Goal: Download file/media

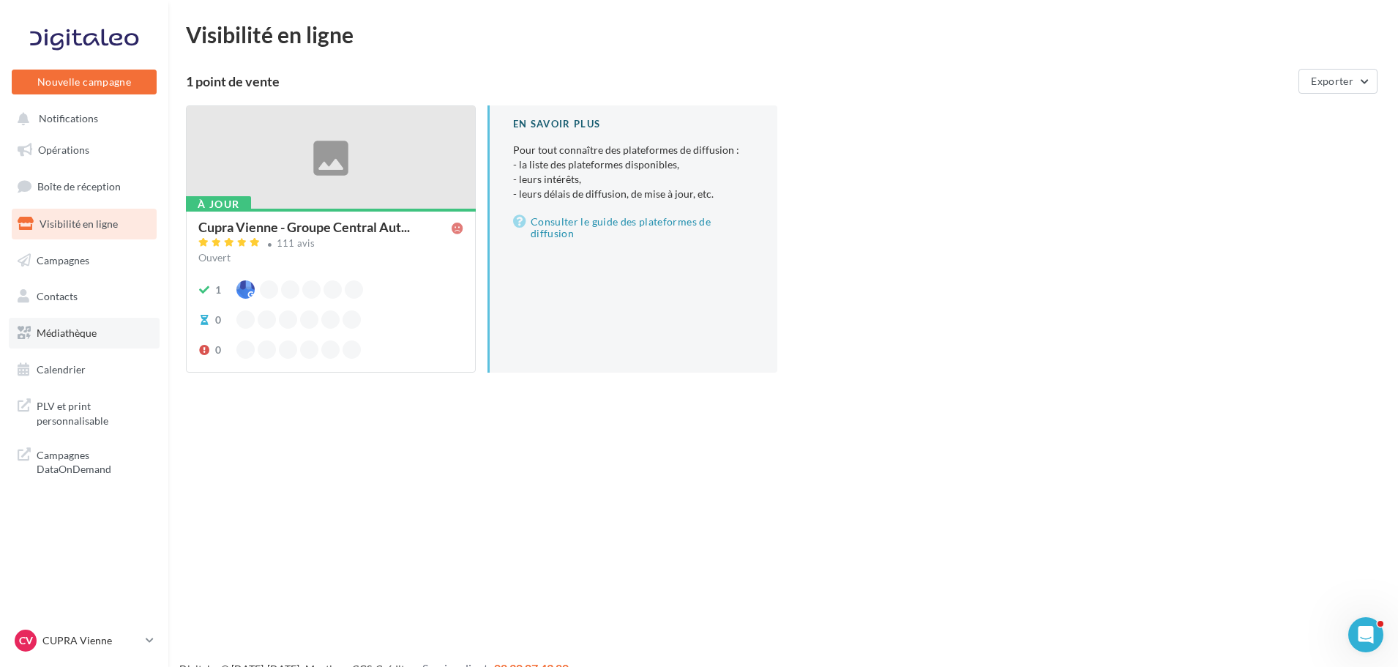
click at [67, 340] on link "Médiathèque" at bounding box center [84, 333] width 151 height 31
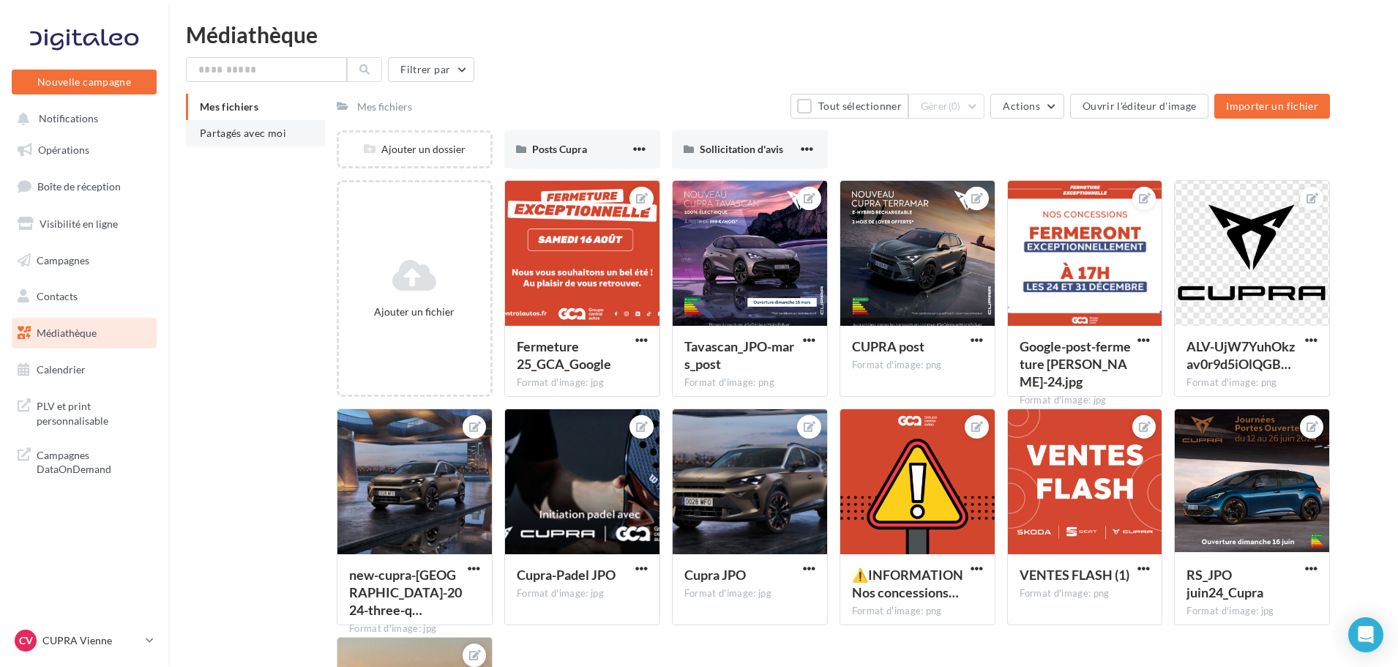
click at [276, 133] on span "Partagés avec moi" at bounding box center [243, 133] width 86 height 12
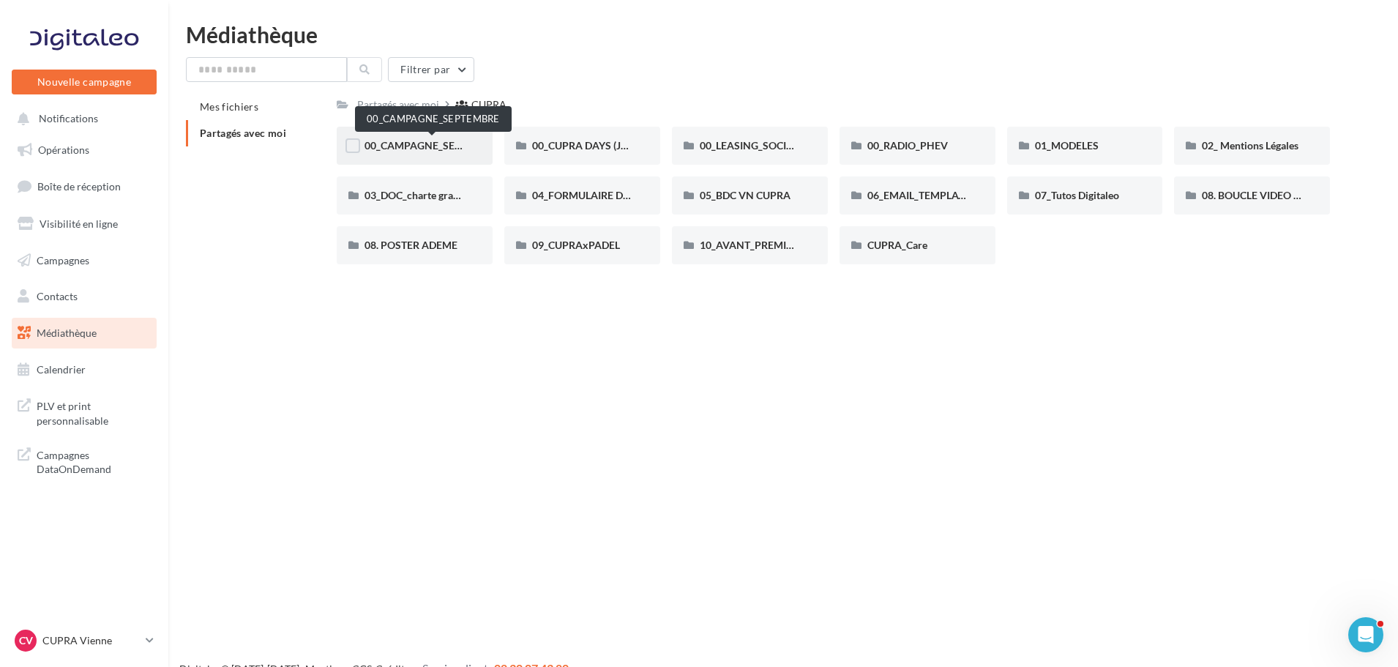
click at [435, 148] on span "00_CAMPAGNE_SEPTEMBRE" at bounding box center [433, 145] width 137 height 12
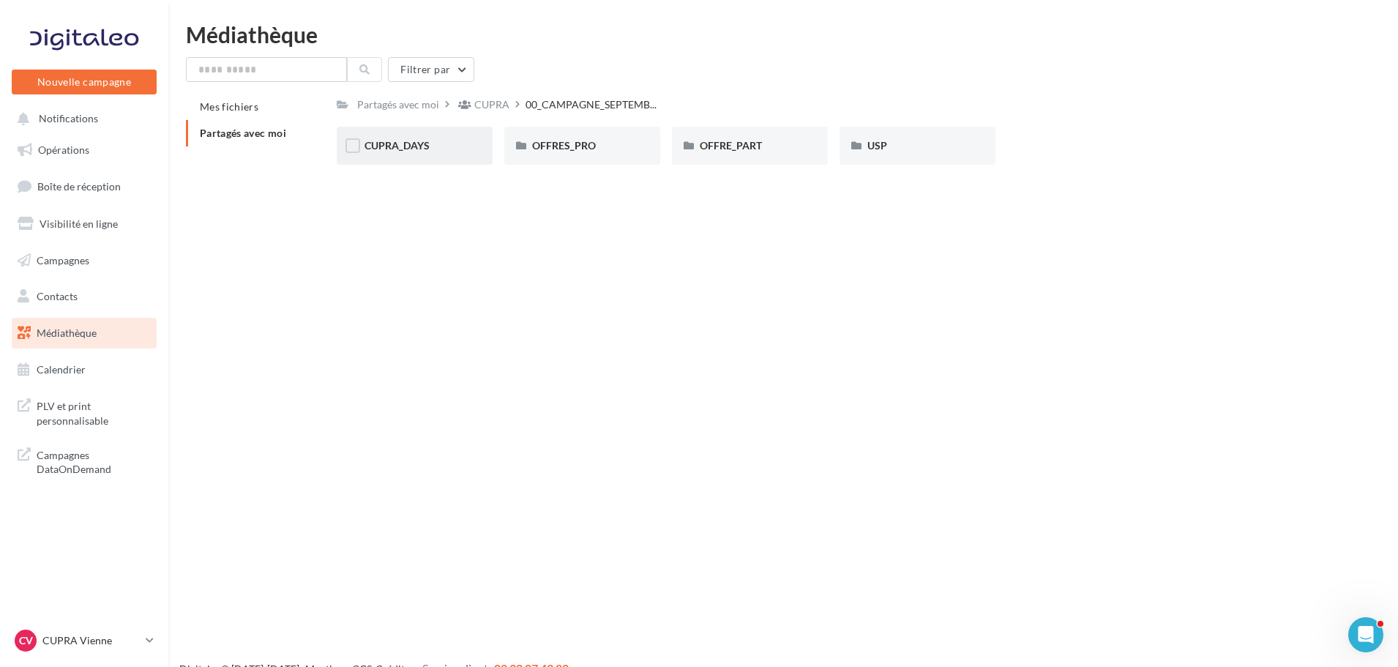
click at [447, 145] on div "CUPRA_DAYS" at bounding box center [415, 145] width 100 height 15
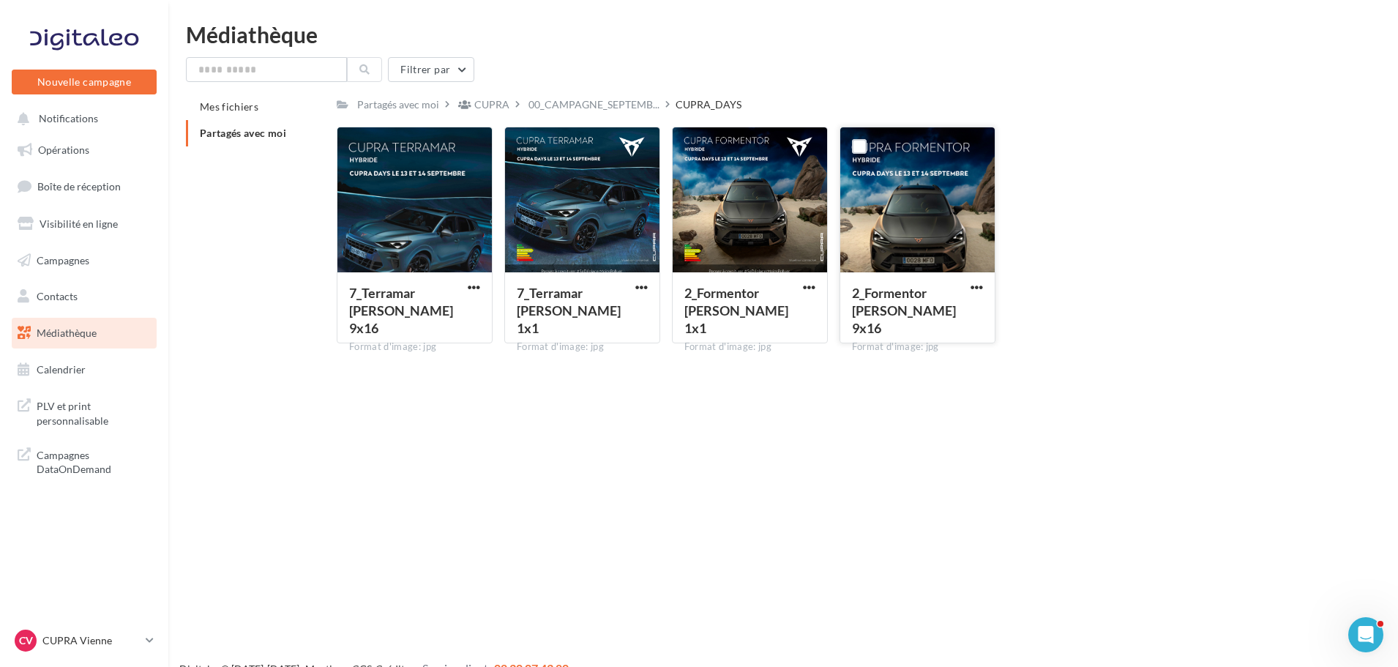
click at [885, 245] on div at bounding box center [918, 200] width 154 height 146
click at [808, 291] on span "button" at bounding box center [809, 287] width 12 height 12
click at [763, 325] on button "Télécharger" at bounding box center [745, 316] width 146 height 38
click at [954, 283] on div "2_Formentor Loyer 9x16 Format d'image: jpg" at bounding box center [918, 306] width 154 height 69
click at [985, 283] on button "button" at bounding box center [977, 288] width 18 height 15
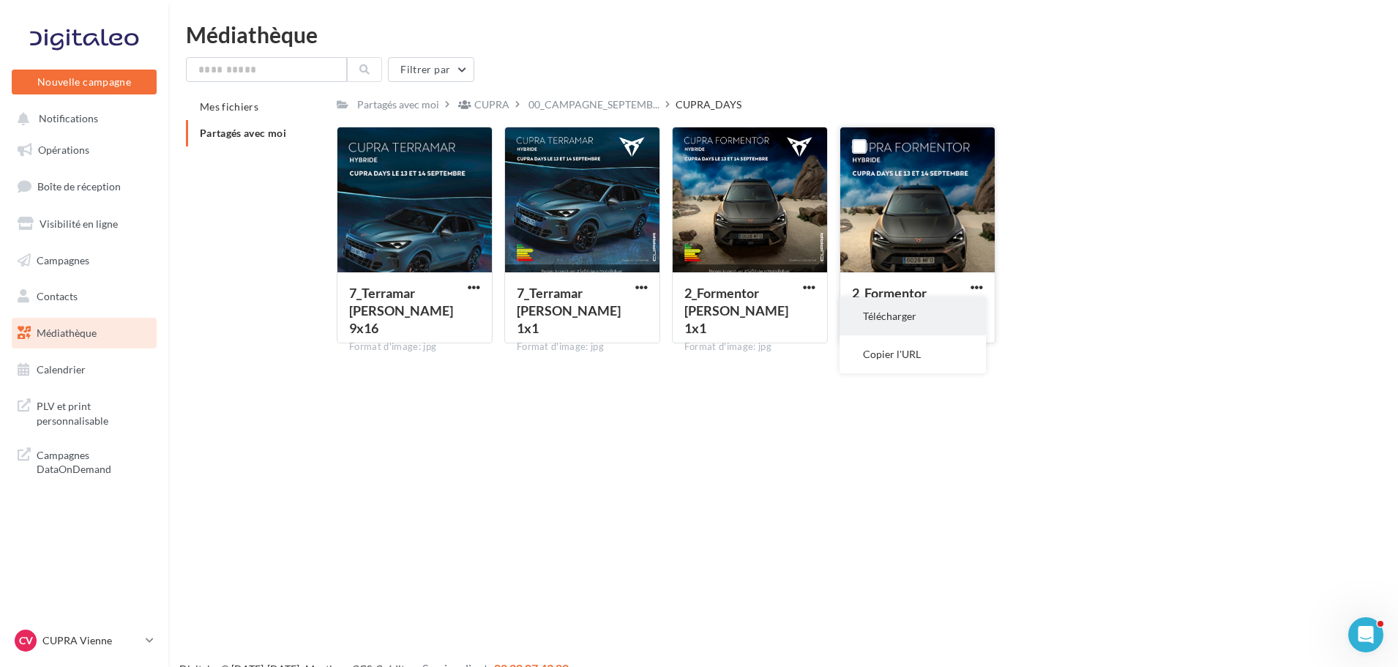
click at [929, 318] on button "Télécharger" at bounding box center [913, 316] width 146 height 38
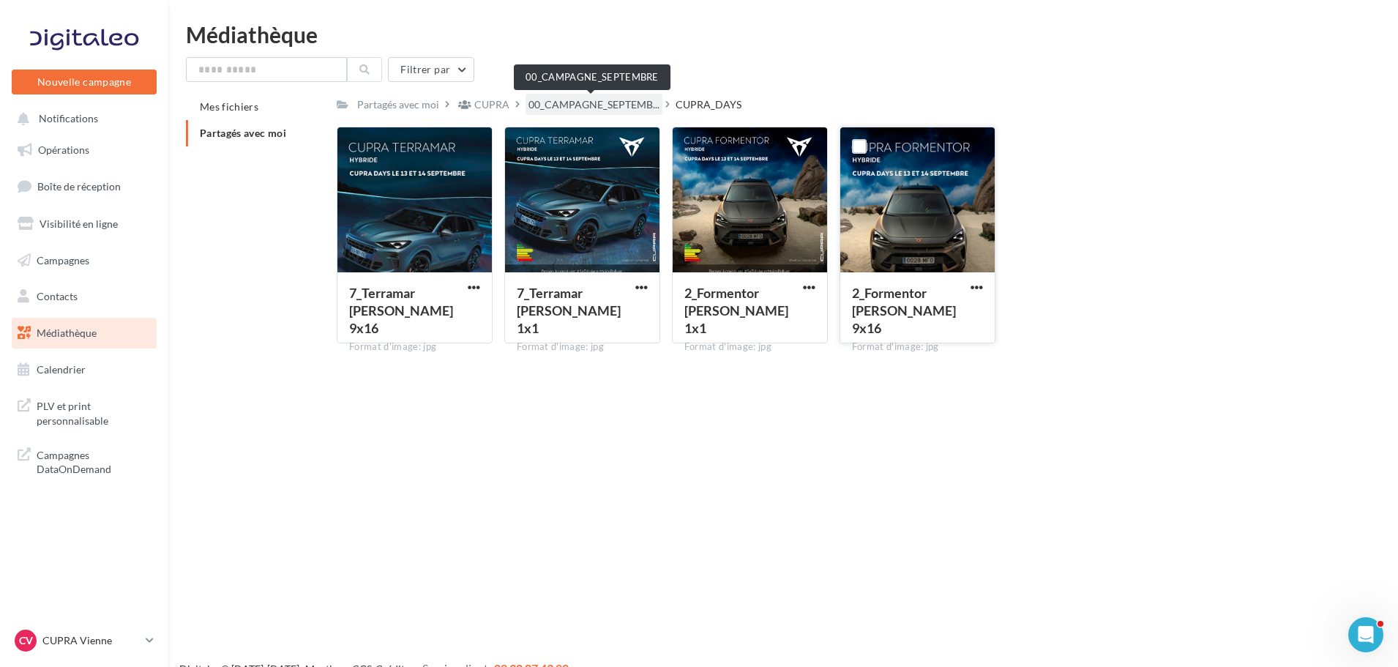
click at [607, 106] on span "00_CAMPAGNE_SEPTEMB..." at bounding box center [594, 104] width 131 height 15
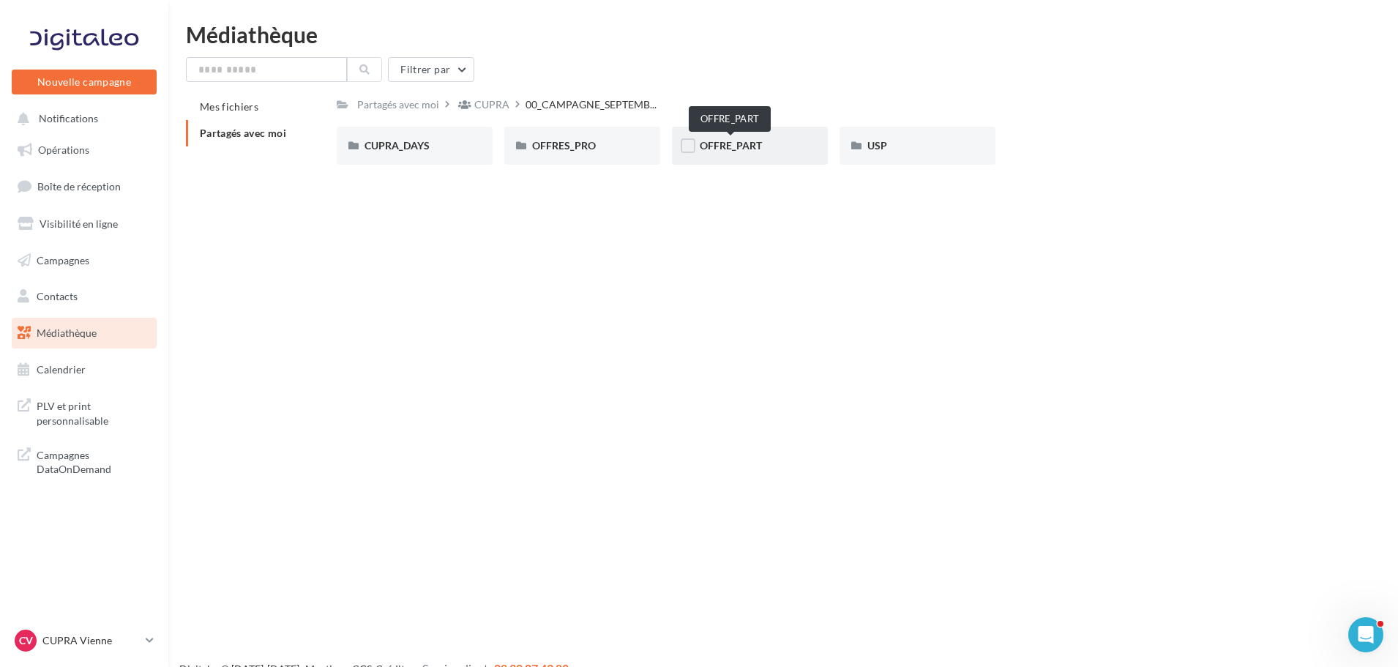
click at [756, 144] on span "OFFRE_PART" at bounding box center [731, 145] width 62 height 12
click at [634, 145] on div "FORMENTOR" at bounding box center [582, 146] width 156 height 38
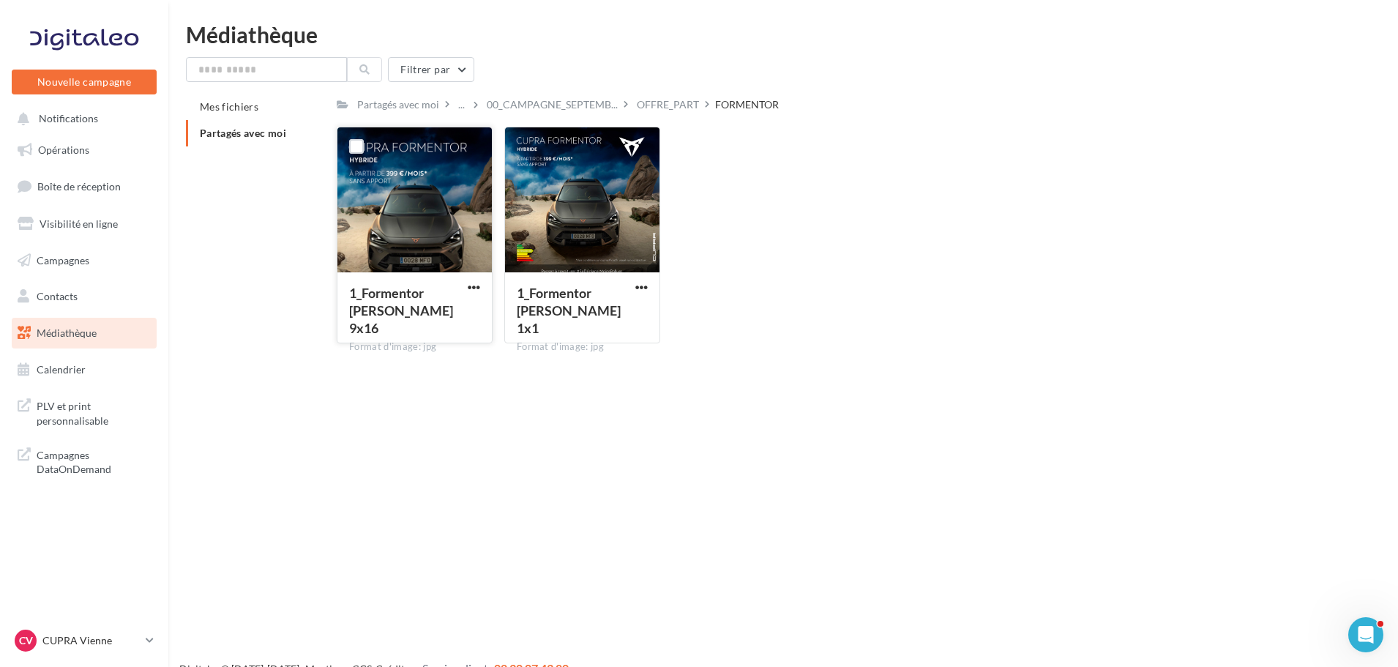
drag, startPoint x: 474, startPoint y: 286, endPoint x: 475, endPoint y: 295, distance: 9.5
click at [476, 286] on span "button" at bounding box center [474, 287] width 12 height 12
click at [450, 328] on button "Télécharger" at bounding box center [410, 316] width 146 height 38
click at [69, 626] on nav "Nouvelle campagne Nouvelle campagne Notifications Opérations Boîte de réception…" at bounding box center [84, 333] width 168 height 667
click at [70, 639] on p "CUPRA Vienne" at bounding box center [90, 640] width 97 height 15
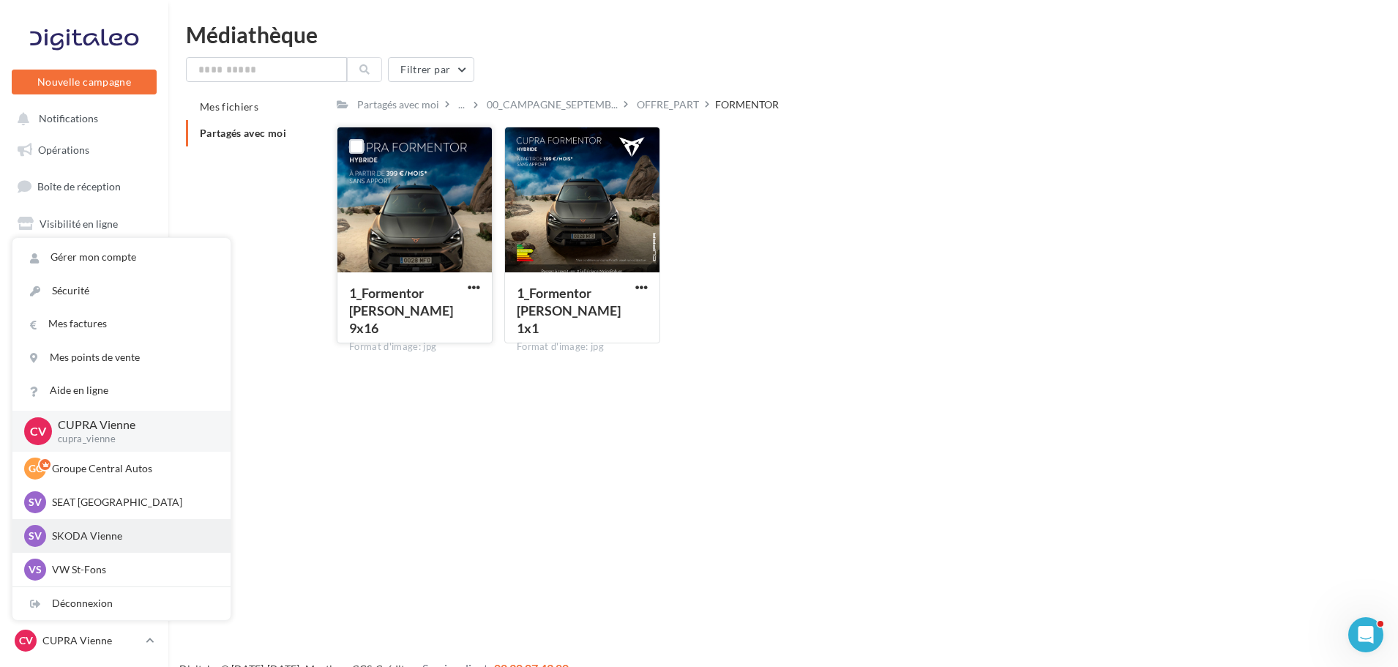
click at [103, 541] on p "SKODA Vienne" at bounding box center [132, 536] width 161 height 15
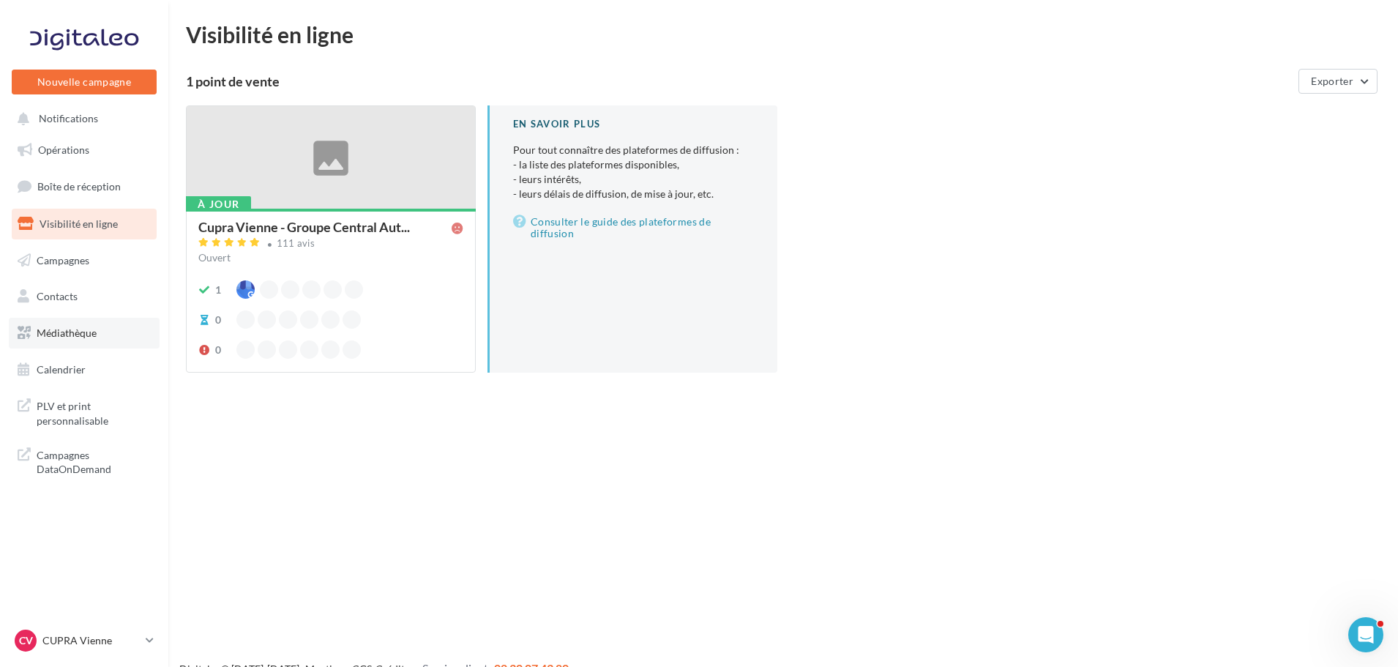
click at [100, 327] on link "Médiathèque" at bounding box center [84, 333] width 151 height 31
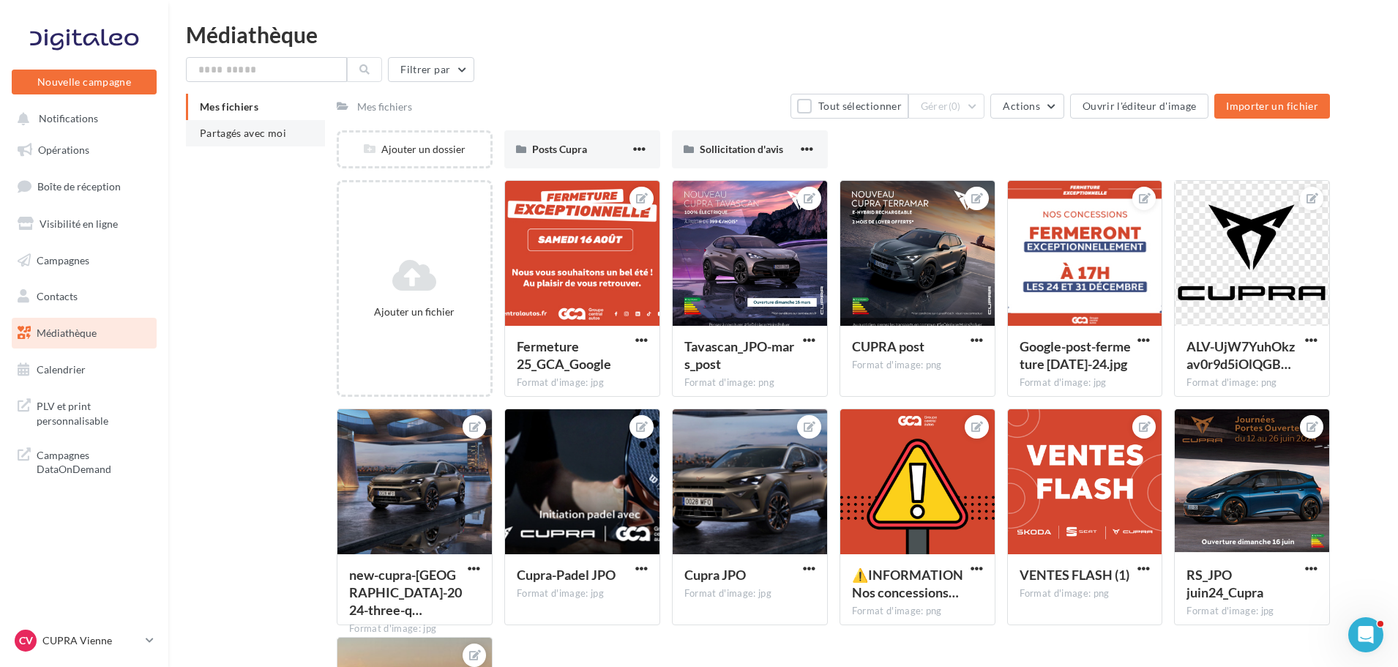
click at [269, 139] on li "Partagés avec moi" at bounding box center [255, 133] width 139 height 26
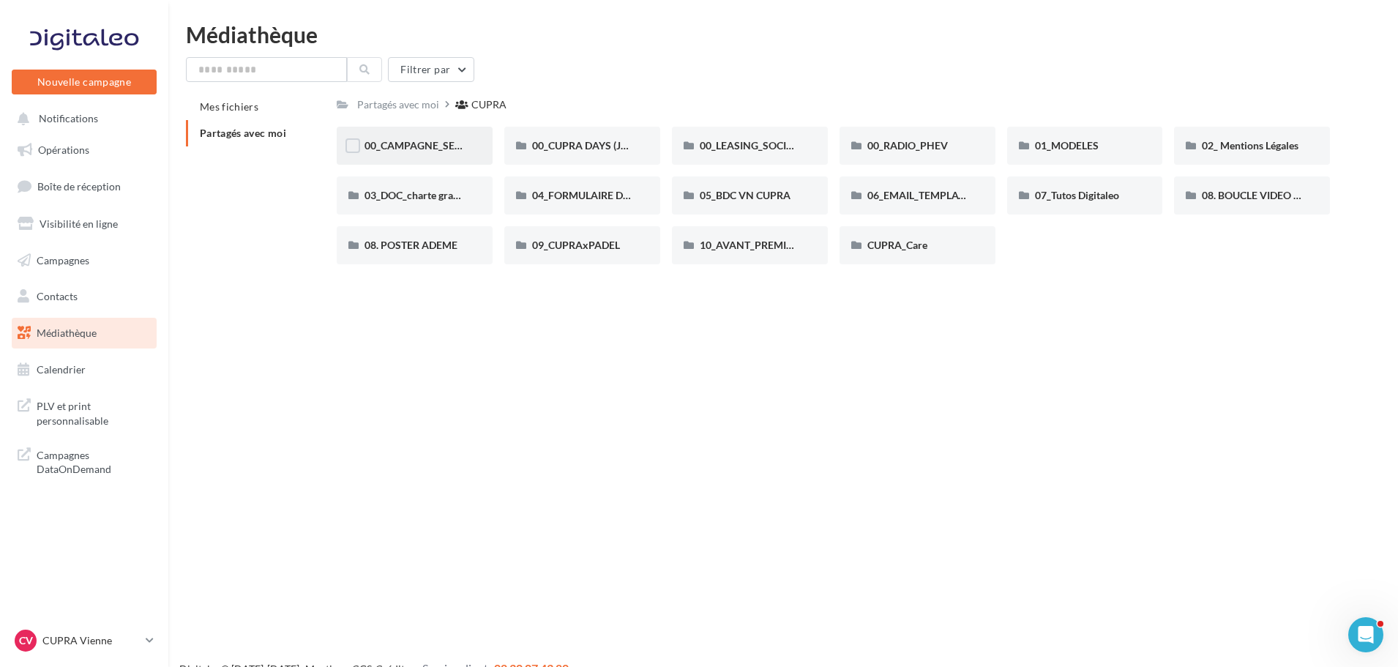
click at [477, 138] on div "00_CAMPAGNE_SEPTEMBRE" at bounding box center [415, 146] width 156 height 38
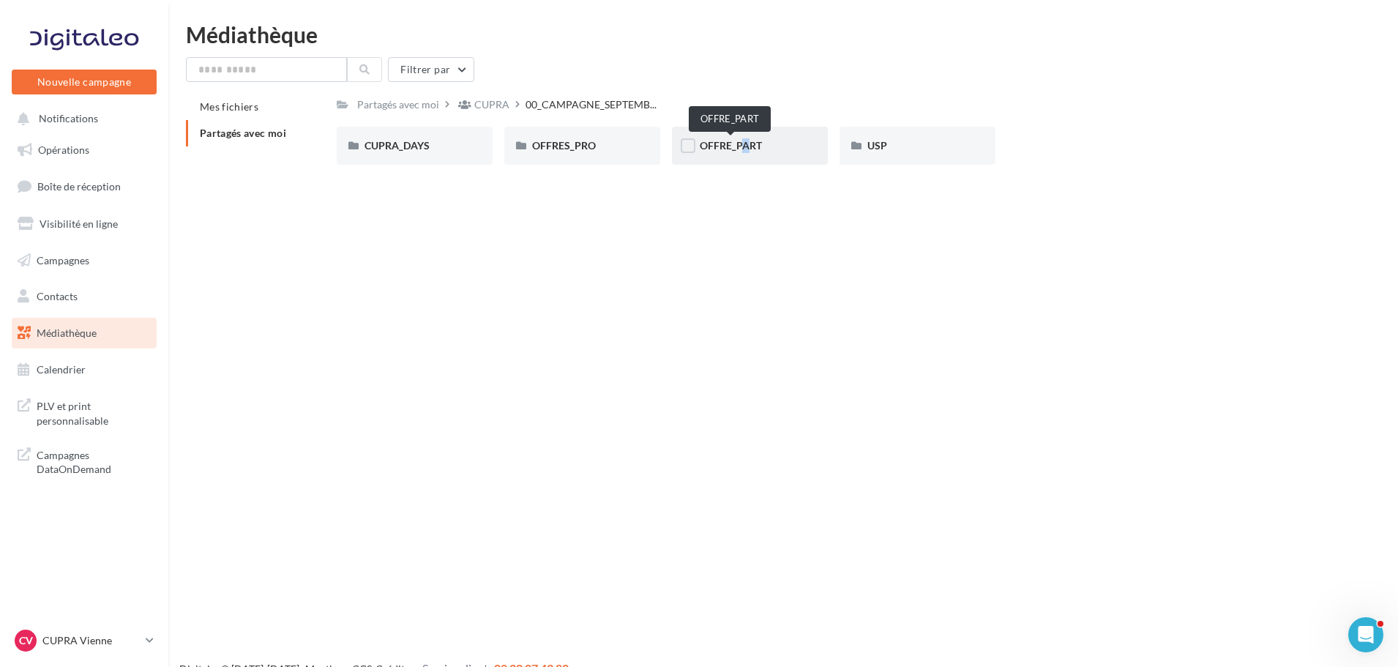
click at [731, 157] on div "OFFRE_PART" at bounding box center [750, 146] width 156 height 38
click at [101, 626] on nav "Nouvelle campagne Nouvelle campagne Notifications Opérations Boîte de réception…" at bounding box center [84, 333] width 168 height 667
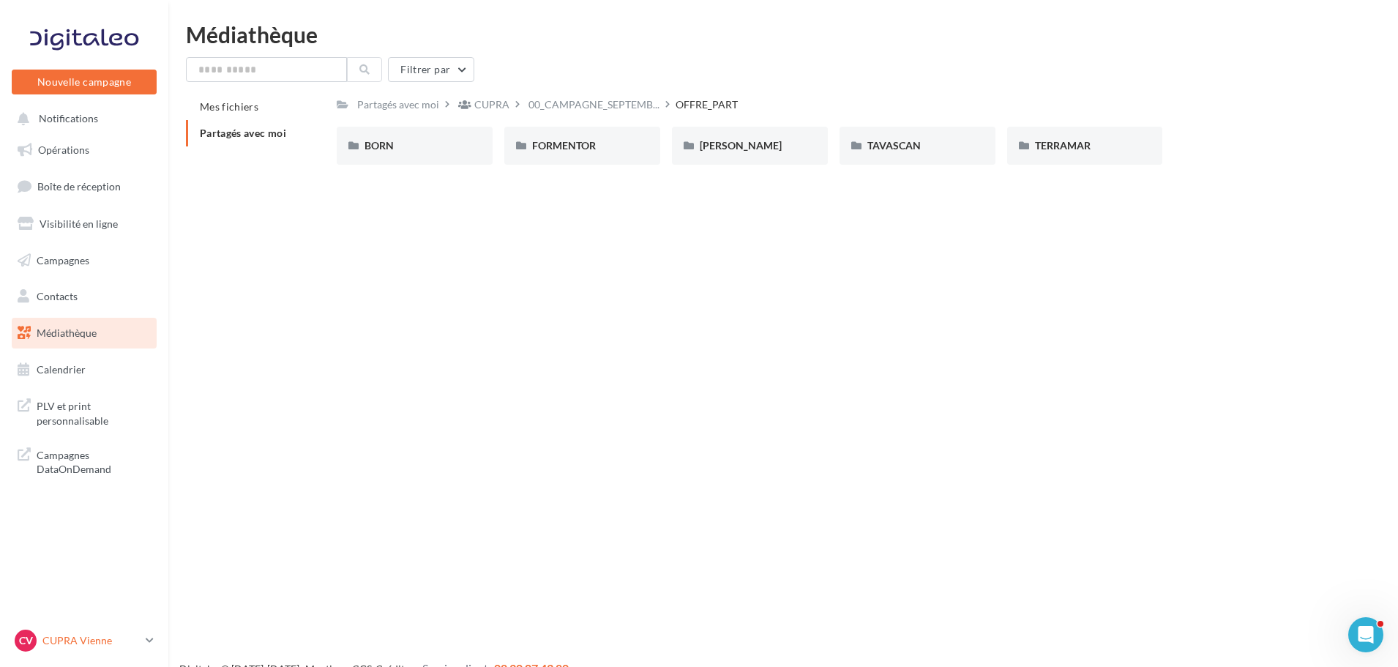
click at [114, 652] on link "CV CUPRA Vienne cupra_vienne" at bounding box center [84, 641] width 145 height 28
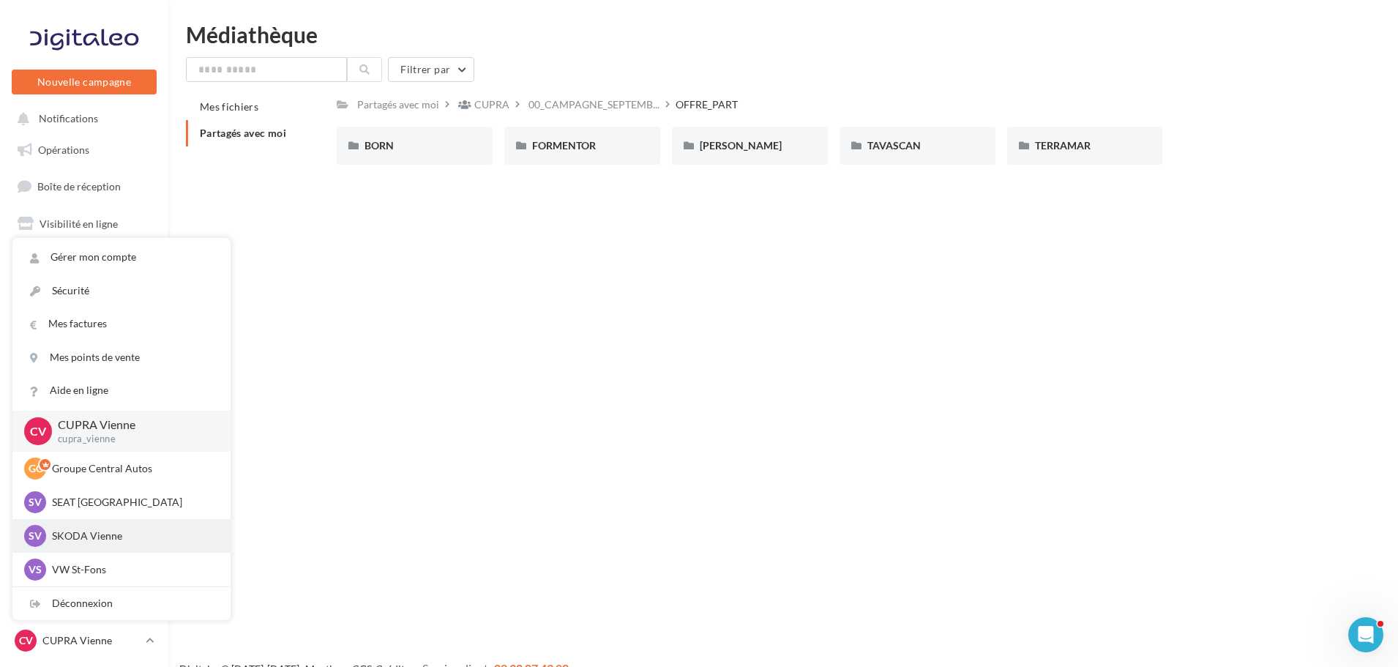
click at [136, 536] on p "SKODA Vienne" at bounding box center [132, 536] width 161 height 15
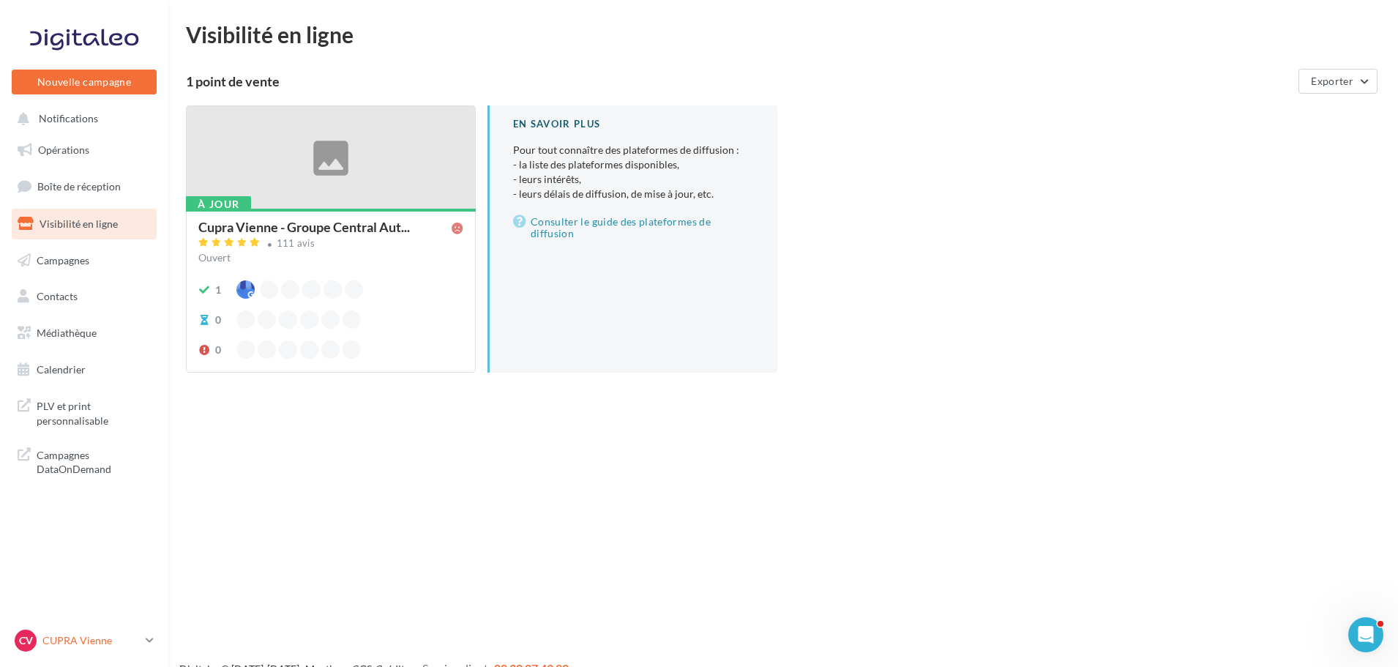
click at [81, 640] on p "CUPRA Vienne" at bounding box center [90, 640] width 97 height 15
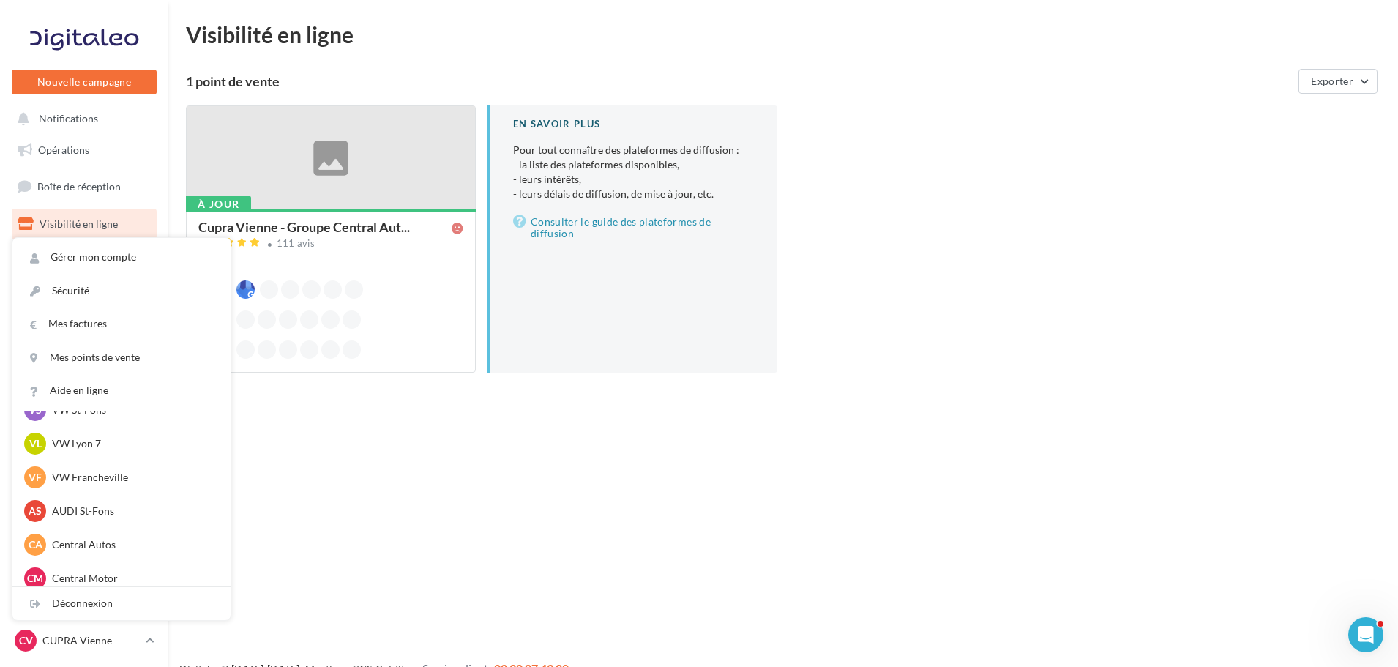
scroll to position [202, 0]
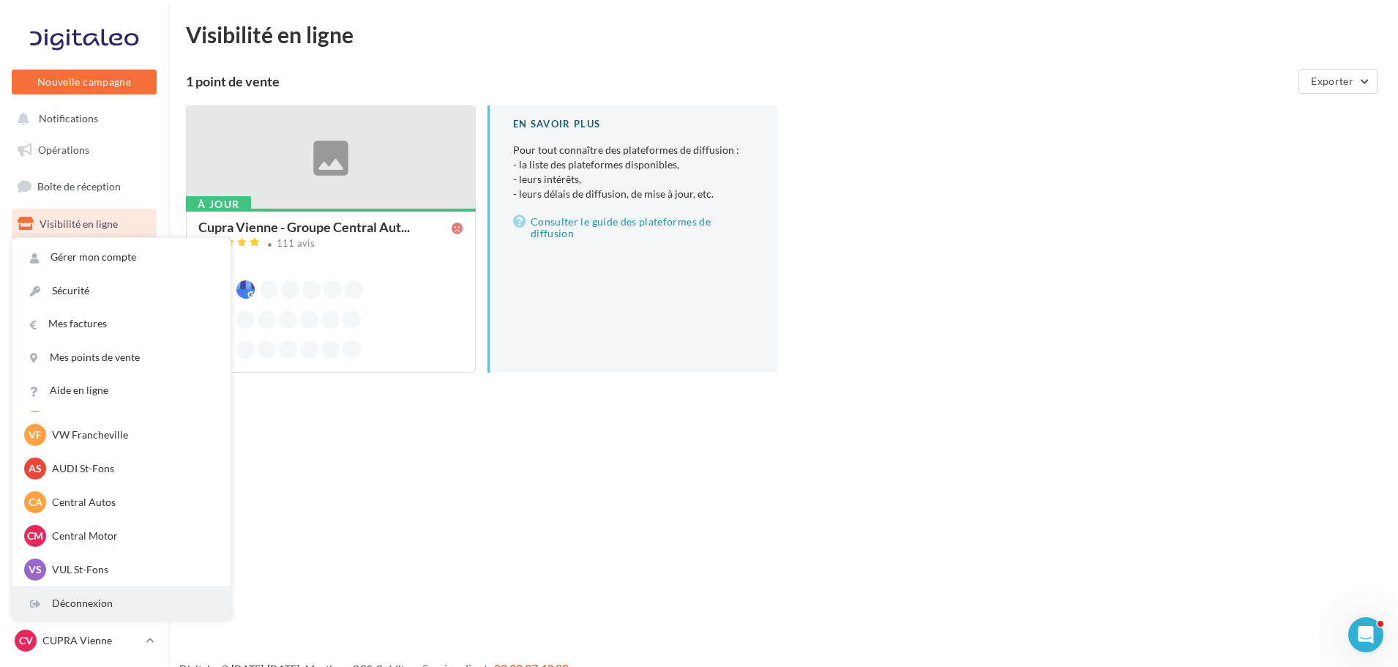
click at [116, 597] on div "Déconnexion" at bounding box center [121, 603] width 218 height 33
